Goal: Information Seeking & Learning: Learn about a topic

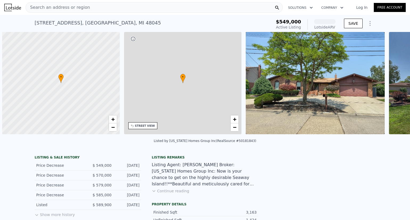
scroll to position [0, 2]
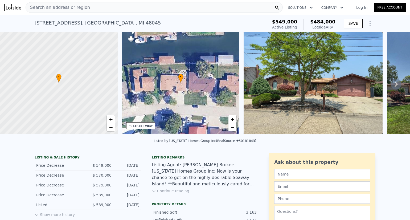
click at [152, 148] on div "Listed by Michigan Homes Group Inc (RealSource #50181843)" at bounding box center [205, 142] width 410 height 13
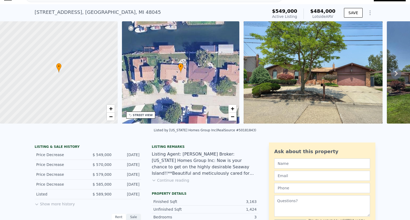
click at [147, 115] on div "STREET VIEW" at bounding box center [143, 115] width 20 height 4
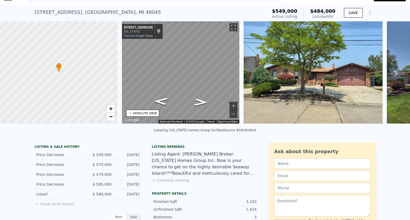
click at [276, 66] on div "• + − • + − STREET VIEW ← Move left → Move right ↑ Move up ↓ Move down + Zoom i…" at bounding box center [205, 73] width 410 height 104
click at [256, 56] on div "• + − • + − STREET VIEW ← Move left → Move right ↑ Move up ↓ Move down + Zoom i…" at bounding box center [205, 73] width 410 height 104
drag, startPoint x: 247, startPoint y: 56, endPoint x: 159, endPoint y: 149, distance: 127.6
click at [159, 149] on div "Listing remarks" at bounding box center [205, 147] width 107 height 4
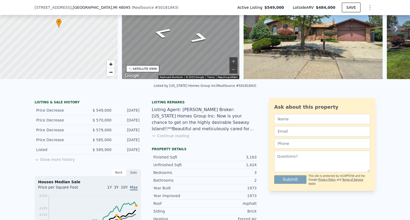
scroll to position [83, 0]
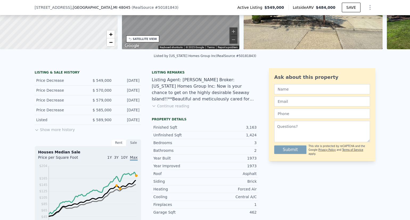
click at [51, 132] on button "Show more history" at bounding box center [55, 128] width 40 height 7
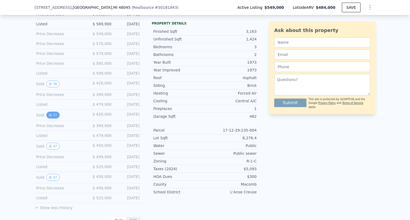
scroll to position [190, 0]
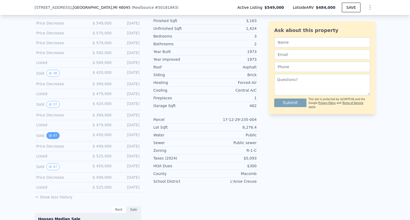
click at [50, 139] on button "47" at bounding box center [52, 135] width 13 height 7
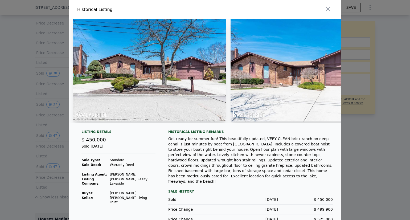
click at [263, 87] on img at bounding box center [307, 70] width 153 height 102
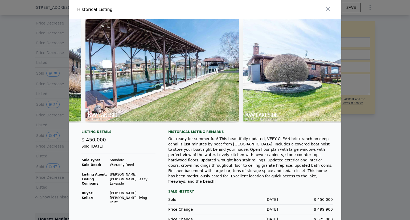
scroll to position [0, 5872]
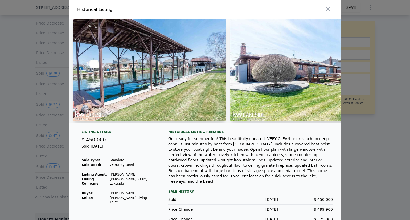
click at [21, 100] on div at bounding box center [205, 110] width 410 height 220
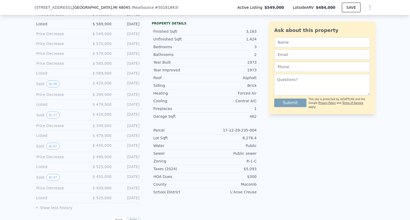
scroll to position [136, 0]
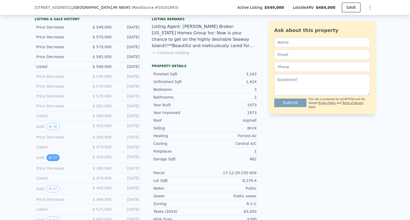
click at [49, 161] on button "37" at bounding box center [52, 157] width 13 height 7
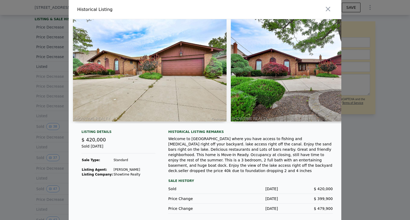
click at [301, 67] on img at bounding box center [308, 70] width 154 height 102
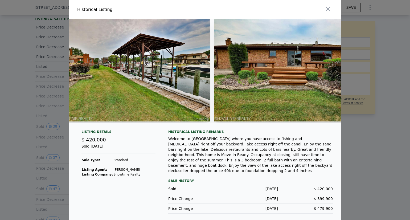
scroll to position [0, 3964]
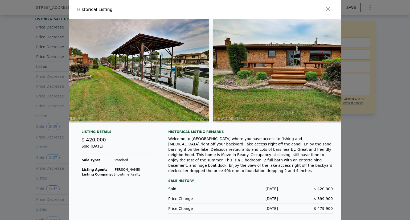
click at [54, 124] on div at bounding box center [205, 110] width 410 height 220
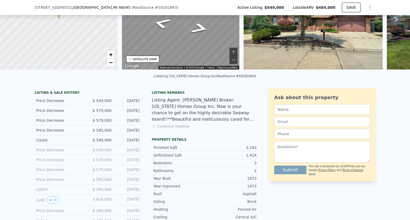
scroll to position [51, 0]
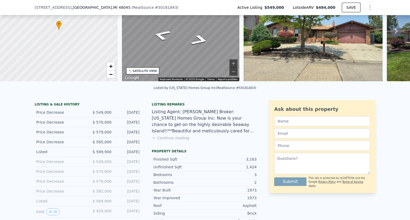
click at [169, 145] on div "Listing remarks Listing Agent: Jeff Papsdorf Broker: Michigan Homes Group Inc: …" at bounding box center [205, 124] width 107 height 45
click at [174, 141] on button "Continue reading" at bounding box center [171, 137] width 38 height 5
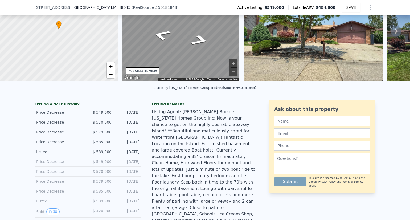
click at [174, 141] on div "Listing Agent: Jeff Papsdorf Broker: Michigan Homes Group Inc: Now is your chan…" at bounding box center [205, 179] width 107 height 141
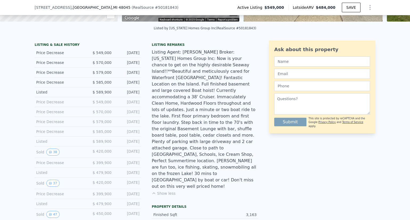
scroll to position [104, 0]
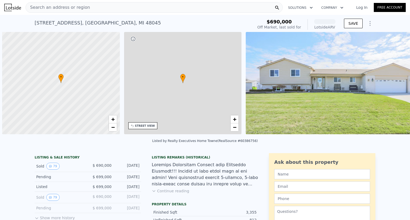
scroll to position [0, 2]
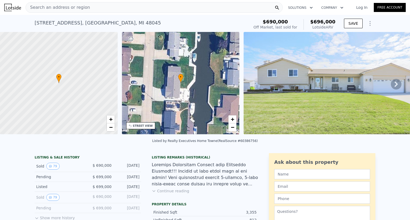
click at [167, 177] on div at bounding box center [205, 175] width 107 height 26
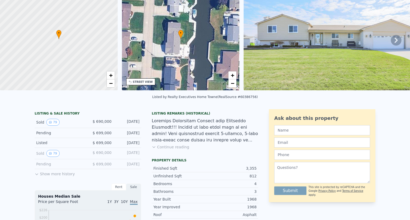
scroll to position [0, 0]
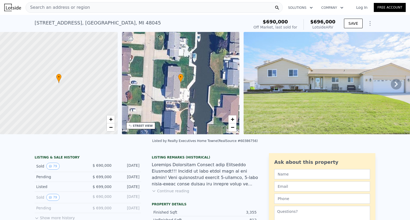
click at [92, 8] on div "Search an address or region" at bounding box center [154, 7] width 257 height 11
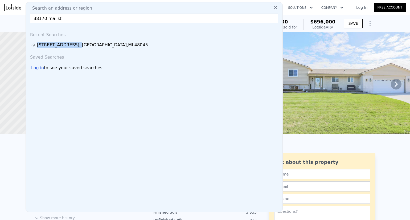
drag, startPoint x: 71, startPoint y: 49, endPoint x: 69, endPoint y: 25, distance: 24.6
click at [69, 25] on div "Search an address or region 38170 mallst Recent Searches 37898 Mallast St , Mac…" at bounding box center [154, 107] width 257 height 210
click at [71, 19] on input "38170 mallst" at bounding box center [154, 19] width 248 height 10
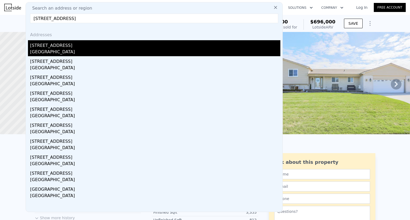
type input "38170 mallast st"
click at [46, 48] on div "[STREET_ADDRESS]" at bounding box center [155, 44] width 250 height 9
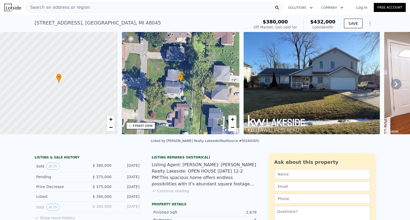
click at [393, 84] on icon at bounding box center [396, 84] width 11 height 11
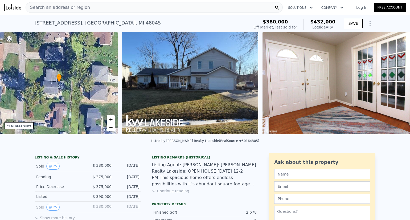
click at [392, 86] on div "• + − • + − STREET VIEW Loading... SATELLITE VIEW" at bounding box center [205, 84] width 410 height 104
click at [392, 86] on icon at bounding box center [396, 84] width 11 height 11
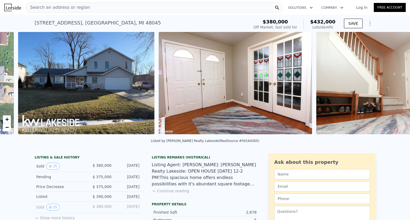
click at [392, 86] on div "• + − • + − STREET VIEW Loading... SATELLITE VIEW" at bounding box center [205, 84] width 410 height 104
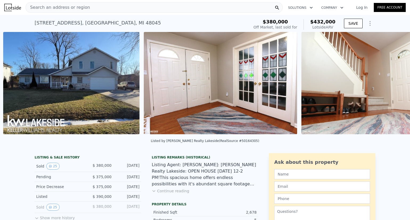
click at [392, 86] on img at bounding box center [378, 83] width 153 height 102
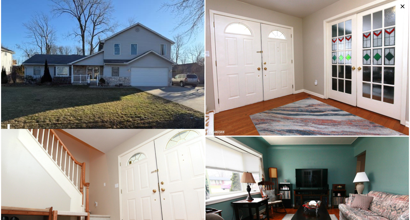
click at [392, 86] on img at bounding box center [308, 68] width 204 height 136
click at [403, 7] on icon at bounding box center [403, 6] width 9 height 9
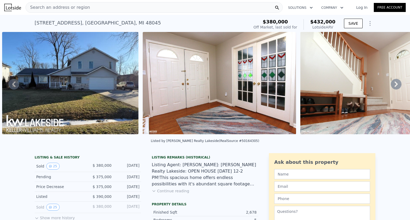
click at [391, 87] on icon at bounding box center [396, 84] width 11 height 11
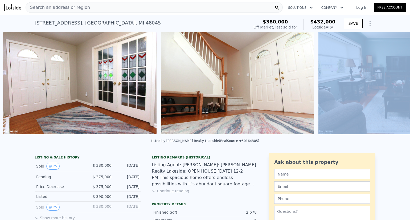
scroll to position [0, 384]
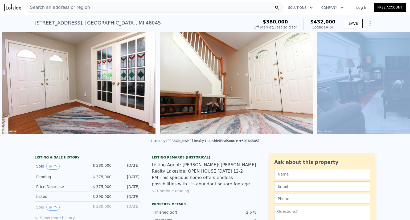
click at [390, 87] on img at bounding box center [394, 83] width 153 height 102
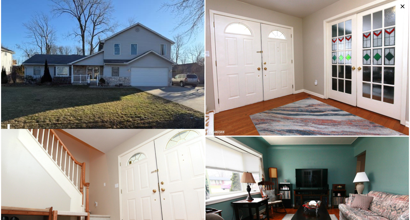
click at [390, 87] on img at bounding box center [308, 68] width 204 height 136
click at [401, 7] on icon at bounding box center [403, 6] width 9 height 9
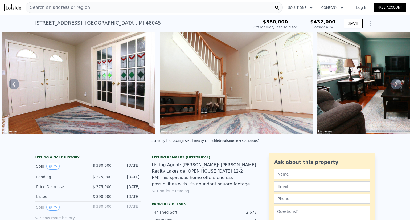
click at [391, 89] on icon at bounding box center [396, 84] width 11 height 11
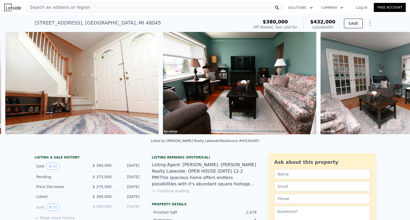
scroll to position [0, 542]
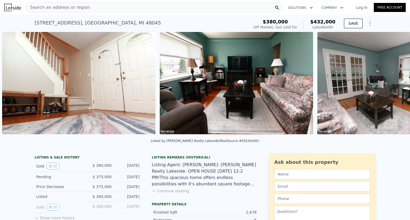
click at [391, 89] on img at bounding box center [394, 83] width 153 height 102
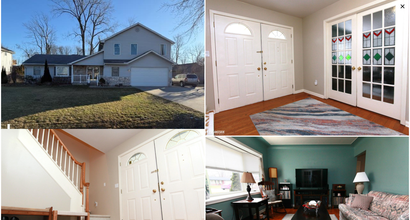
click at [391, 89] on img at bounding box center [308, 68] width 204 height 136
click at [399, 7] on icon at bounding box center [403, 6] width 9 height 9
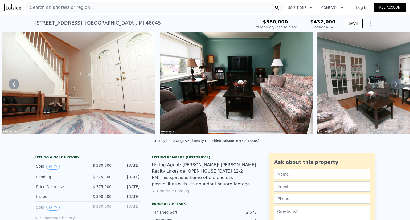
click at [391, 87] on icon at bounding box center [396, 84] width 11 height 11
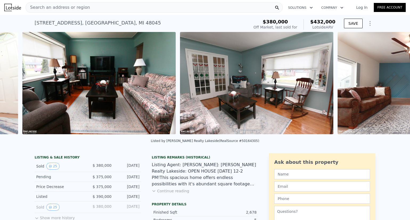
scroll to position [0, 700]
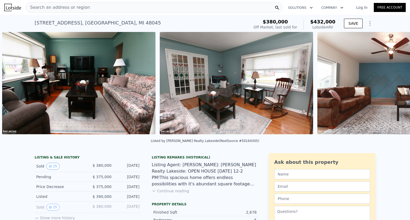
click at [390, 87] on img at bounding box center [394, 83] width 153 height 102
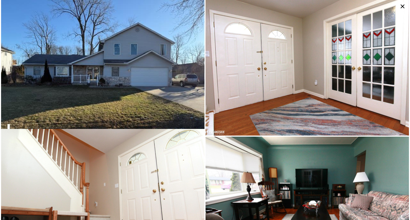
click at [390, 87] on img at bounding box center [308, 68] width 204 height 136
click at [402, 8] on icon at bounding box center [403, 6] width 9 height 9
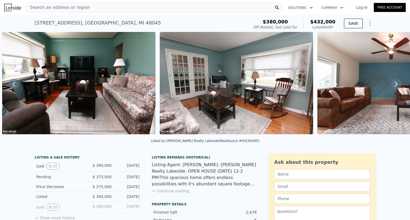
click at [395, 87] on icon at bounding box center [396, 84] width 3 height 5
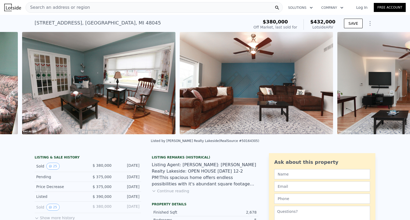
scroll to position [0, 858]
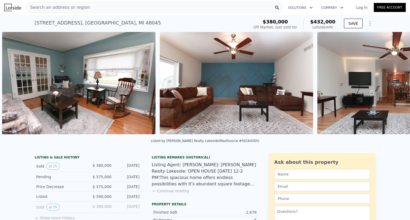
click at [393, 87] on img at bounding box center [394, 83] width 153 height 102
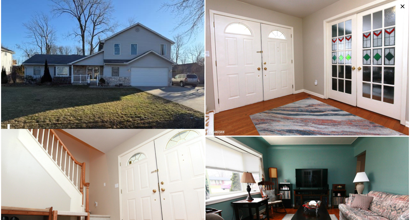
click at [393, 87] on img at bounding box center [308, 68] width 204 height 136
click at [405, 87] on img at bounding box center [308, 68] width 204 height 136
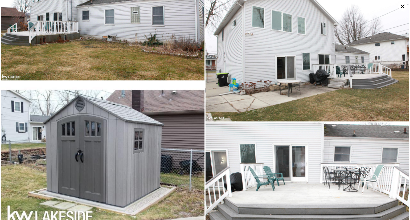
scroll to position [1572, 0]
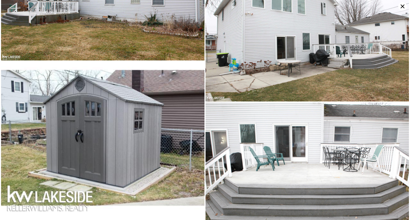
type input "2606"
type input "4007"
type input "7405.200000000001"
type input "19602"
checkbox input "false"
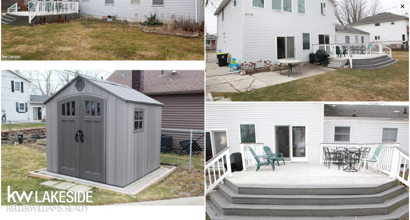
type input "$ 696,000"
type input "-$ 80,664"
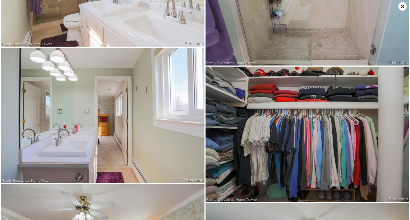
scroll to position [4311, 0]
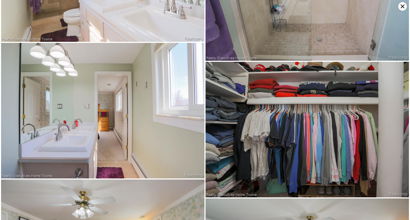
click at [404, 7] on icon at bounding box center [403, 7] width 4 height 4
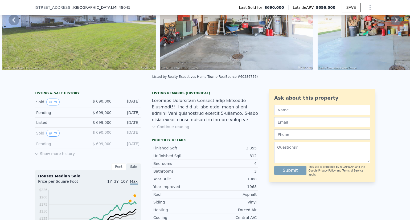
scroll to position [136, 0]
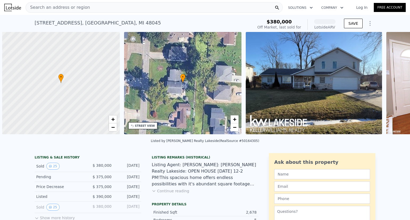
scroll to position [0, 2]
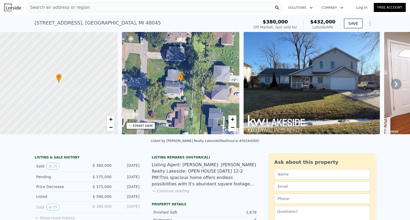
click at [130, 180] on div "[DATE]" at bounding box center [128, 176] width 24 height 5
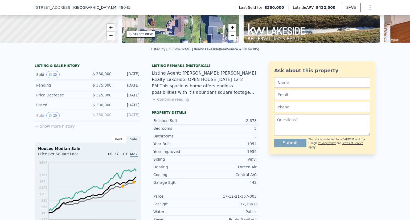
scroll to position [136, 0]
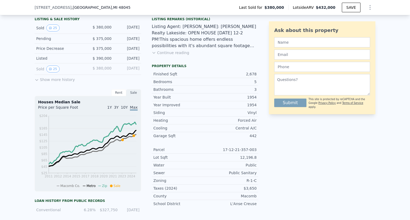
click at [62, 82] on button "Show more history" at bounding box center [55, 78] width 40 height 7
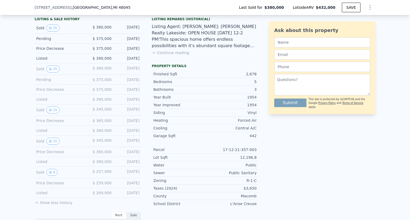
click at [0, 95] on div "LISTING & SALE HISTORY Sold 25 $ 380,000 [DATE] Pending $ 375,000 [DATE] Price …" at bounding box center [205, 220] width 410 height 418
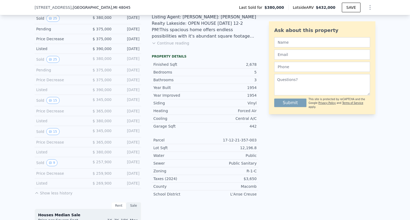
scroll to position [147, 0]
click at [51, 103] on button "15" at bounding box center [52, 99] width 13 height 7
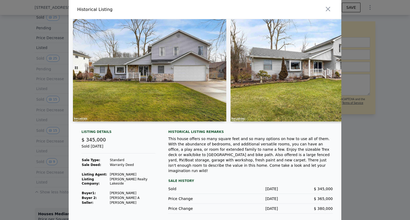
click at [335, 59] on img at bounding box center [307, 70] width 153 height 102
click at [338, 59] on img at bounding box center [307, 70] width 153 height 102
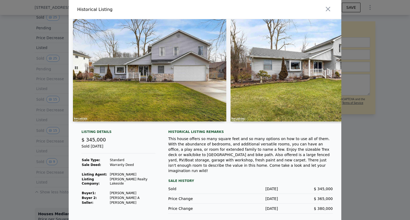
click at [313, 83] on img at bounding box center [307, 70] width 153 height 102
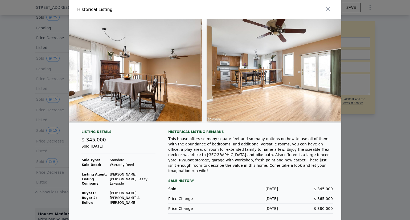
scroll to position [0, 1130]
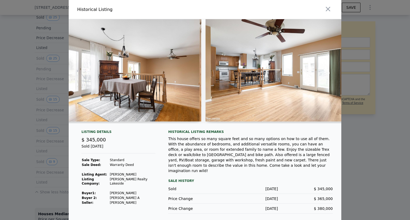
click at [0, 112] on div at bounding box center [205, 110] width 410 height 220
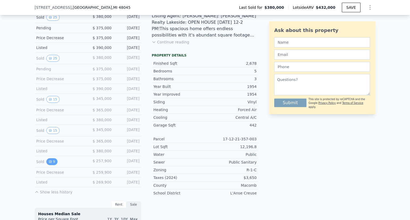
click at [48, 165] on button "9" at bounding box center [51, 161] width 11 height 7
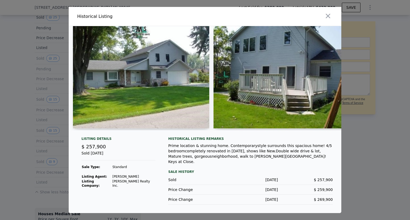
click at [224, 105] on img at bounding box center [282, 77] width 136 height 102
click at [168, 127] on img at bounding box center [141, 77] width 136 height 102
click at [166, 129] on div at bounding box center [139, 78] width 141 height 104
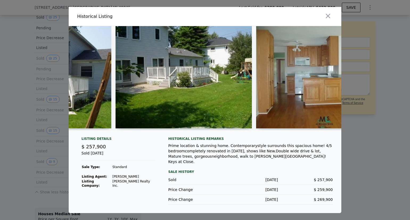
drag, startPoint x: 191, startPoint y: 135, endPoint x: 228, endPoint y: 135, distance: 37.3
click at [228, 135] on div at bounding box center [205, 80] width 273 height 108
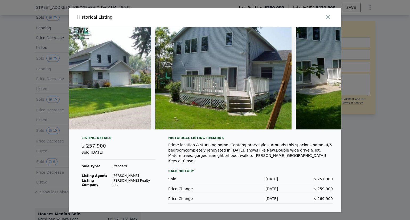
scroll to position [0, 0]
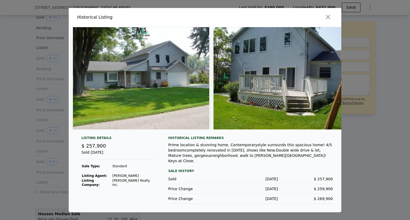
click at [0, 117] on div at bounding box center [205, 110] width 410 height 220
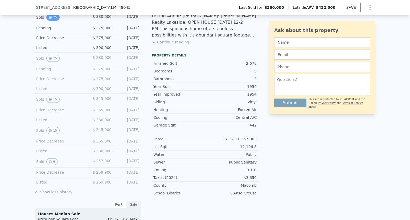
click at [49, 21] on button "25" at bounding box center [52, 17] width 13 height 7
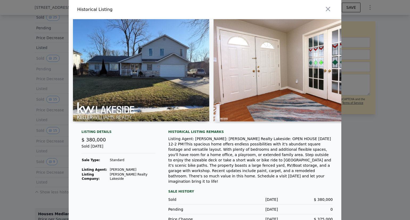
click at [16, 76] on div at bounding box center [205, 110] width 410 height 220
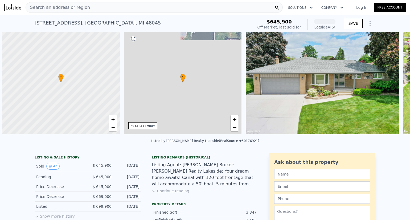
scroll to position [0, 2]
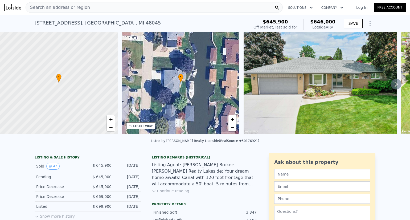
click at [391, 88] on icon at bounding box center [396, 84] width 11 height 11
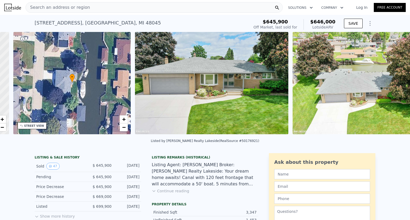
scroll to position [0, 124]
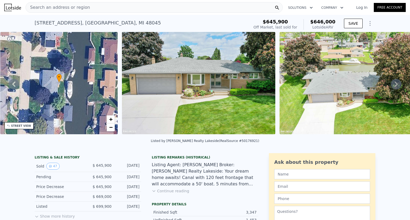
click at [391, 88] on icon at bounding box center [396, 84] width 11 height 11
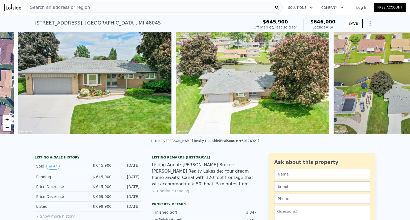
scroll to position [0, 244]
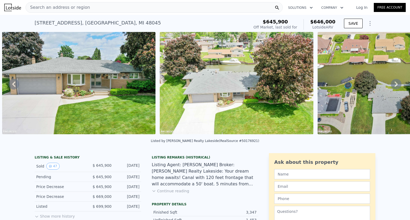
click at [391, 88] on icon at bounding box center [396, 84] width 11 height 11
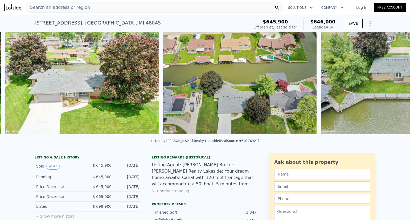
scroll to position [0, 401]
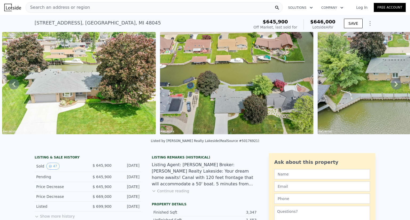
click at [391, 88] on icon at bounding box center [396, 84] width 11 height 11
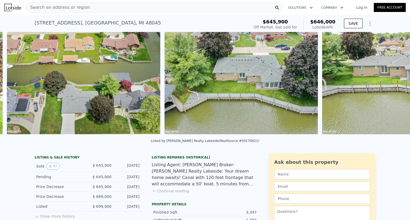
scroll to position [0, 559]
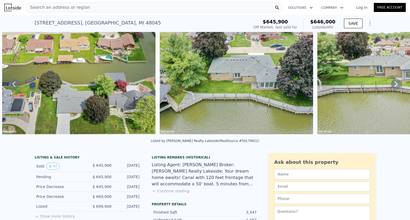
click at [391, 88] on icon at bounding box center [396, 84] width 11 height 11
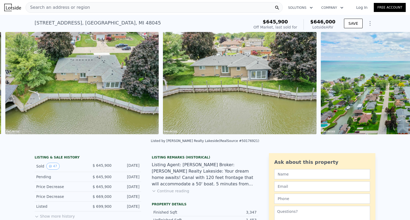
scroll to position [0, 717]
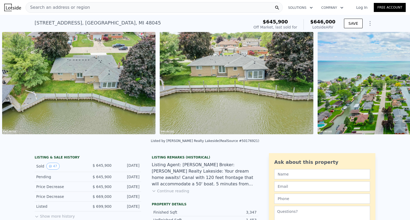
click at [391, 88] on img at bounding box center [394, 83] width 153 height 102
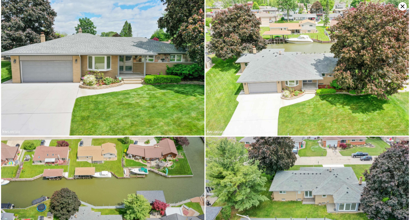
drag, startPoint x: 375, startPoint y: 22, endPoint x: 402, endPoint y: 7, distance: 30.3
click at [402, 7] on icon at bounding box center [403, 6] width 9 height 9
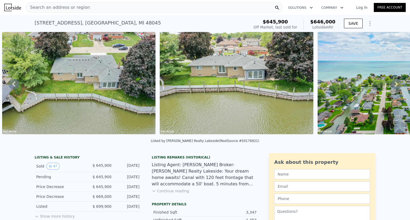
click at [392, 86] on icon at bounding box center [396, 84] width 11 height 11
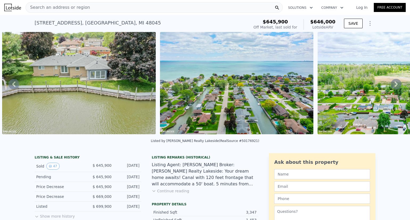
click at [392, 86] on icon at bounding box center [396, 84] width 11 height 11
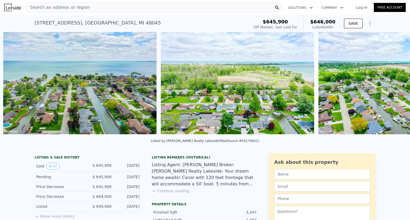
scroll to position [0, 1033]
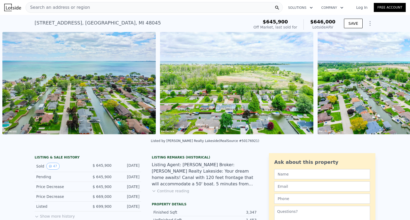
click at [392, 86] on div "• + − • + − STREET VIEW Loading... SATELLITE VIEW" at bounding box center [205, 84] width 410 height 104
click at [392, 86] on icon at bounding box center [396, 84] width 11 height 11
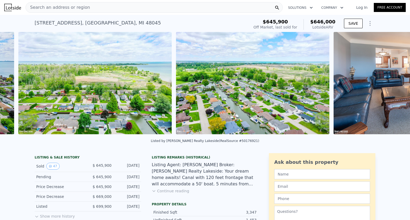
scroll to position [0, 1190]
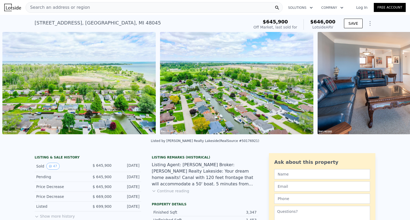
click at [392, 86] on img at bounding box center [394, 83] width 153 height 102
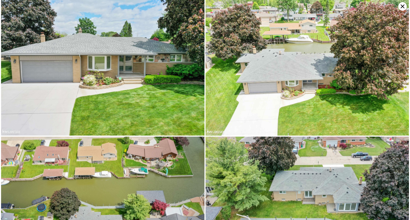
click at [392, 86] on img at bounding box center [308, 68] width 204 height 136
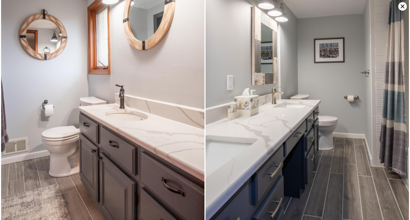
scroll to position [2282, 0]
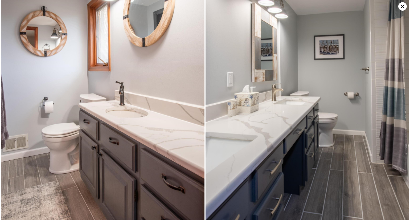
click at [406, 4] on icon at bounding box center [403, 6] width 9 height 9
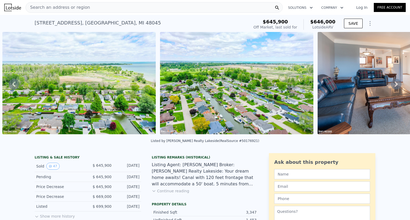
click at [182, 171] on div "Listing Agent: Denise L Trotto Broker: Keller Williams Realty Lakeside: Your dr…" at bounding box center [205, 175] width 107 height 26
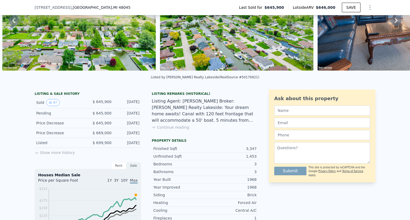
scroll to position [72, 0]
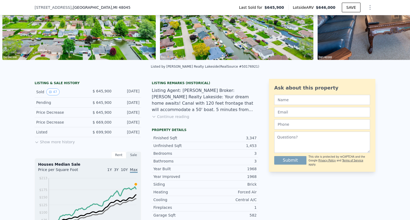
click at [172, 126] on div "Listing Remarks (Historical) Listing Agent: Denise L Trotto Broker: Keller Will…" at bounding box center [205, 103] width 107 height 45
click at [171, 119] on button "Continue reading" at bounding box center [171, 116] width 38 height 5
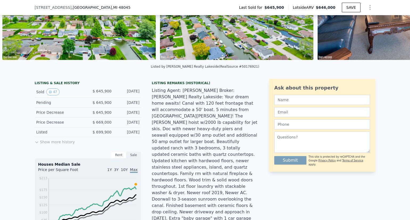
click at [189, 111] on div "Listing Agent: Denise L Trotto Broker: Keller Williams Realty Lakeside: Your dr…" at bounding box center [205, 157] width 107 height 141
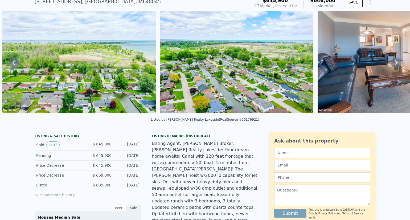
scroll to position [0, 0]
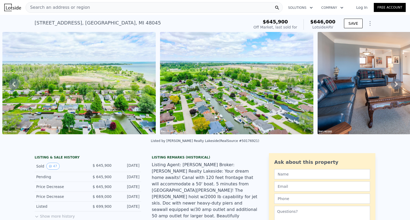
click at [117, 25] on div "38044 Seaway Ct , Macomb County , MI 48045" at bounding box center [98, 22] width 126 height 7
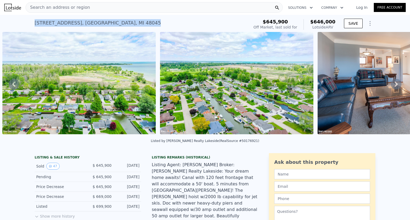
click at [117, 25] on div "38044 Seaway Ct , Macomb County , MI 48045" at bounding box center [98, 22] width 126 height 7
